Goal: Information Seeking & Learning: Learn about a topic

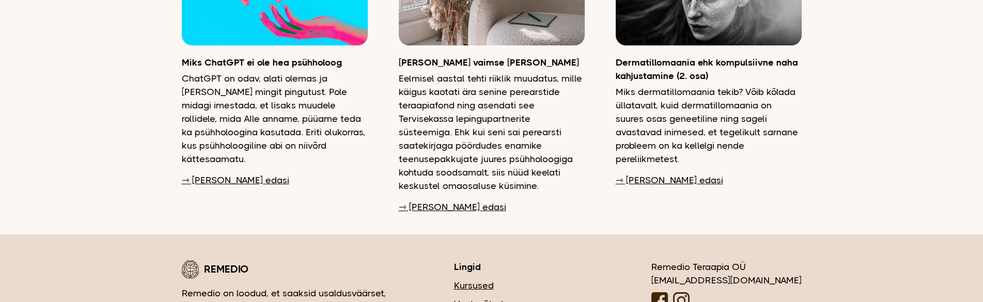
scroll to position [2655, 0]
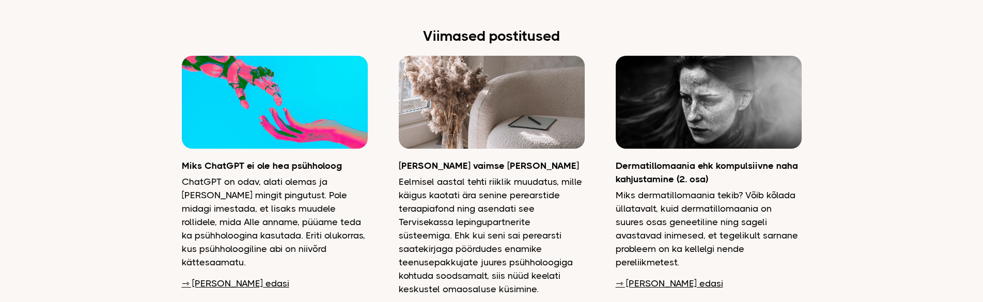
click at [216, 277] on link "⇾ Loe edasi" at bounding box center [235, 283] width 107 height 13
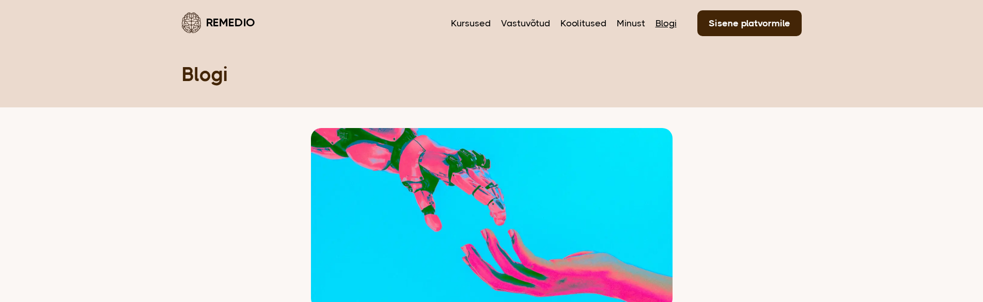
click at [657, 20] on link "Blogi" at bounding box center [666, 23] width 21 height 13
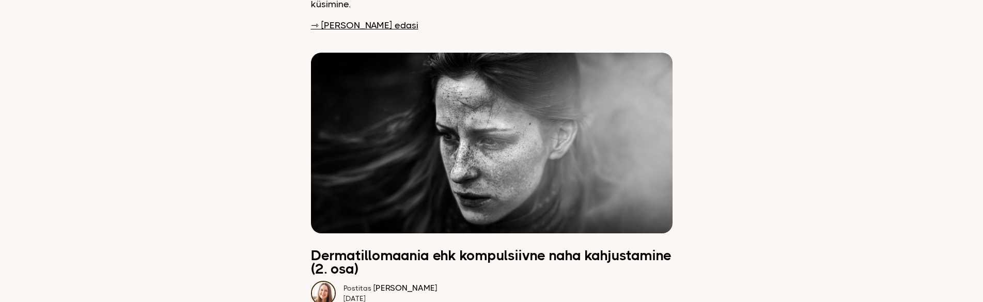
scroll to position [827, 0]
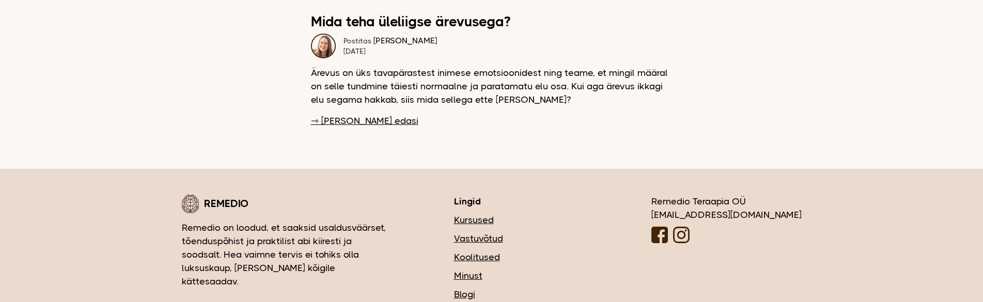
scroll to position [4269, 0]
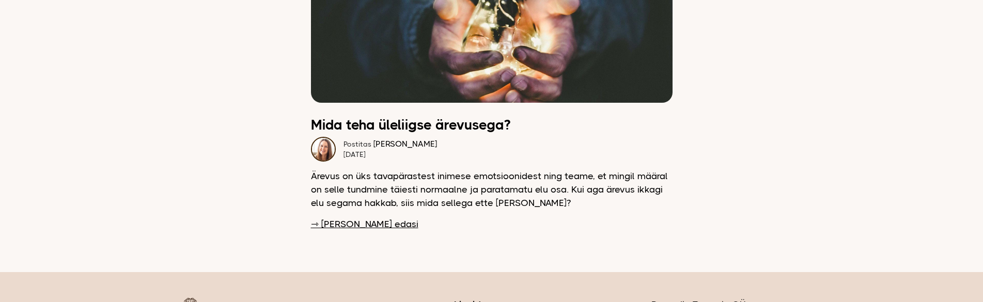
click at [335, 218] on link "⇾ Loe edasi" at bounding box center [364, 224] width 107 height 13
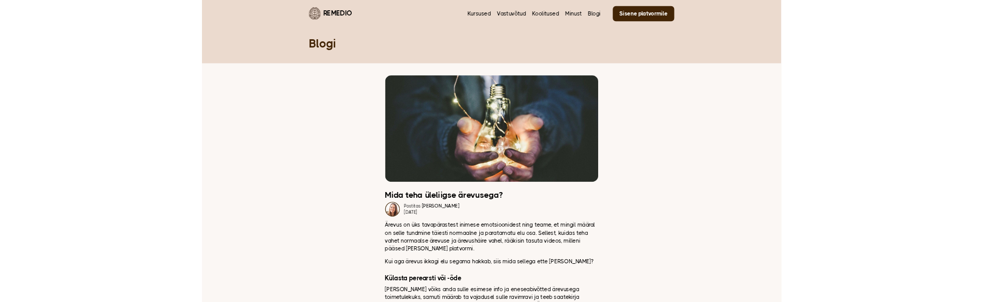
scroll to position [155, 0]
